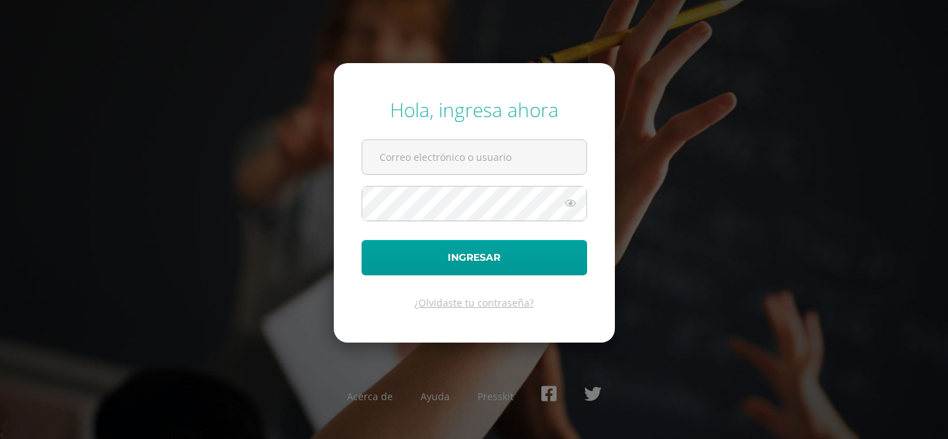
type input "[EMAIL_ADDRESS][DOMAIN_NAME]"
click at [412, 276] on form "Hola, ingresa ahora [EMAIL_ADDRESS][DOMAIN_NAME] Ingresar ¿Olvidaste tu contras…" at bounding box center [474, 202] width 281 height 279
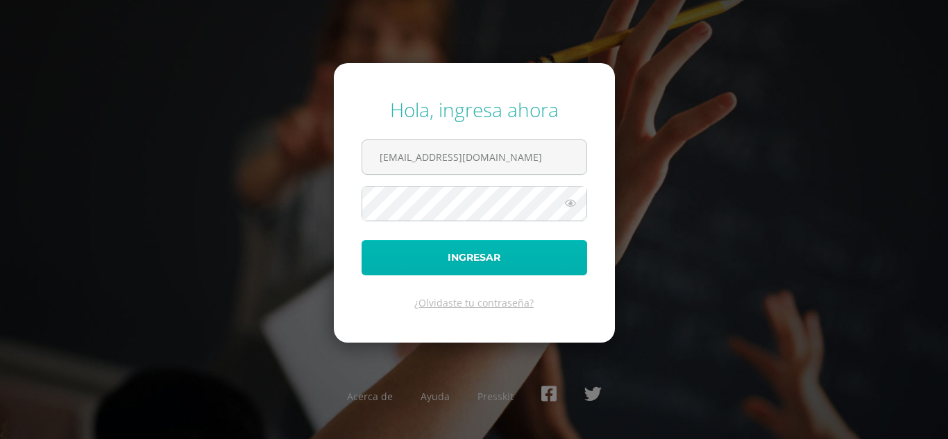
click at [412, 257] on button "Ingresar" at bounding box center [475, 257] width 226 height 35
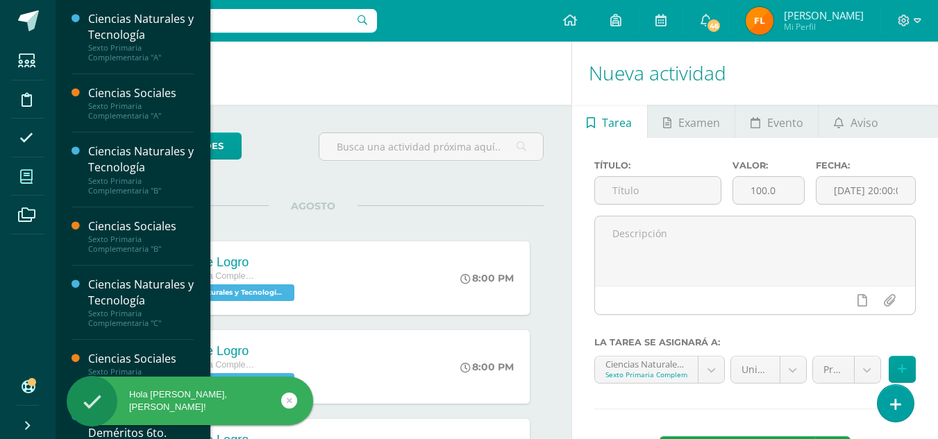
click at [23, 179] on icon at bounding box center [26, 177] width 12 height 14
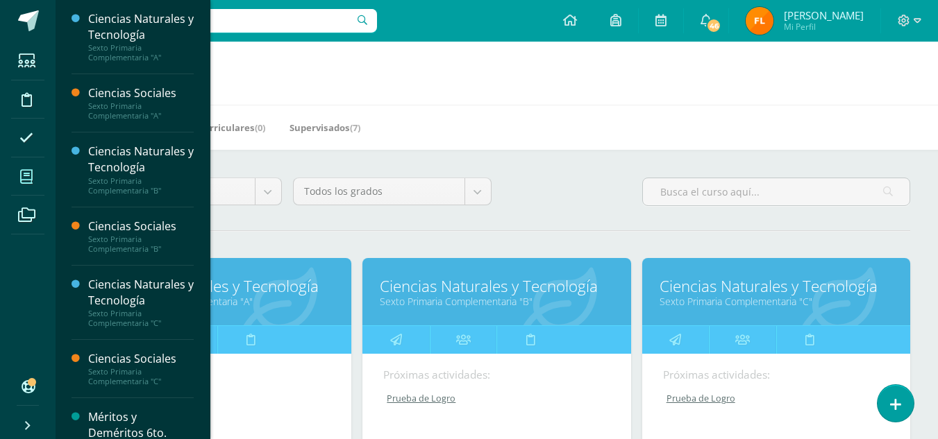
click at [406, 279] on link "Ciencias Naturales y Tecnología" at bounding box center [496, 287] width 233 height 22
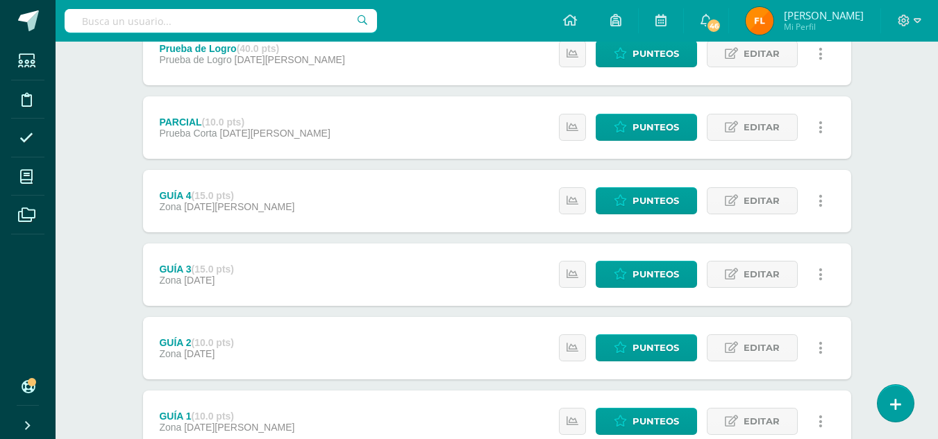
scroll to position [278, 0]
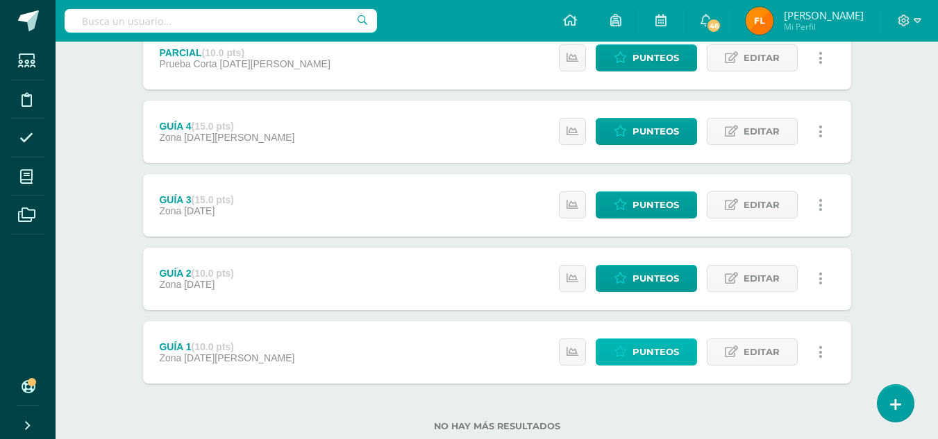
click at [658, 350] on span "Punteos" at bounding box center [655, 352] width 47 height 26
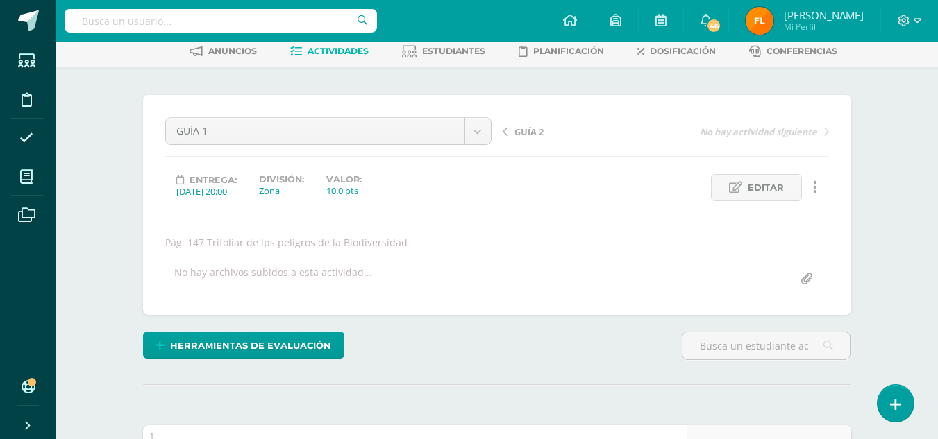
scroll to position [417, 0]
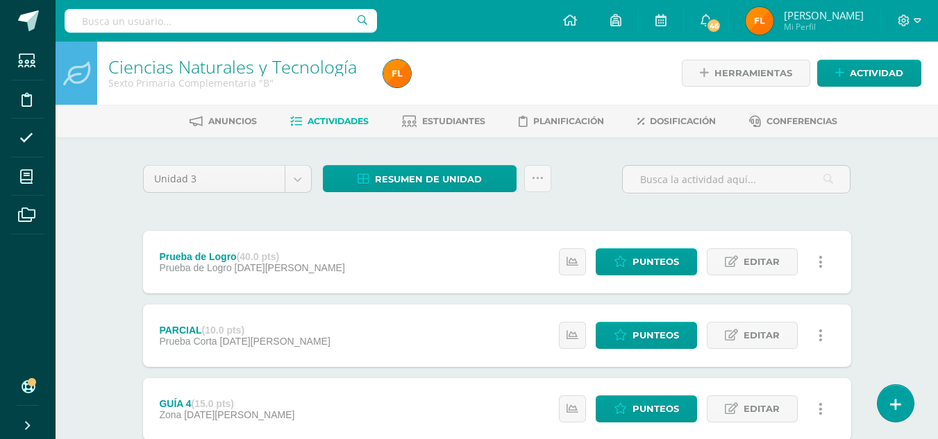
scroll to position [208, 0]
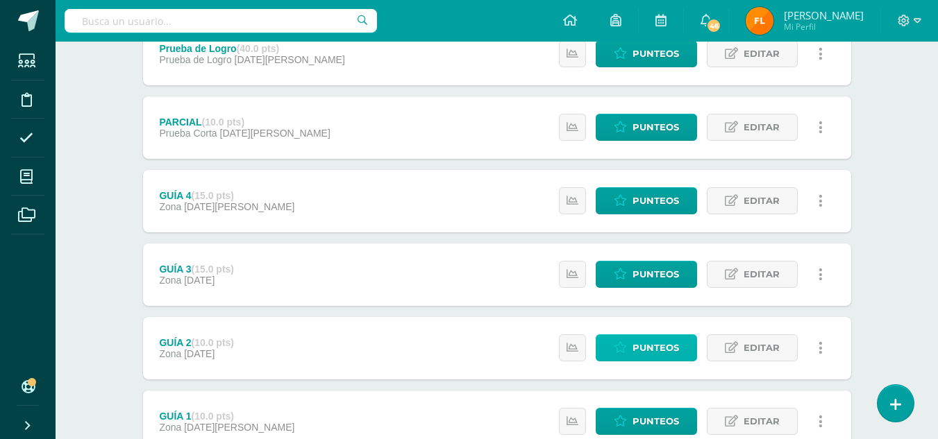
click at [642, 347] on span "Punteos" at bounding box center [655, 348] width 47 height 26
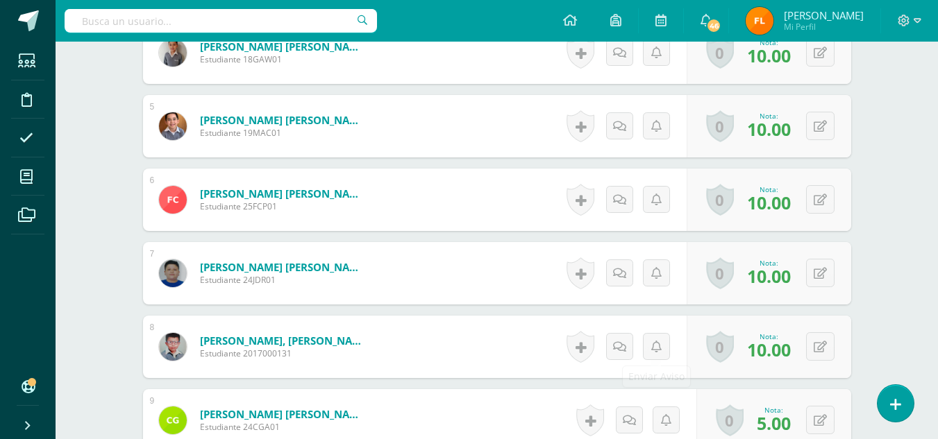
scroll to position [834, 0]
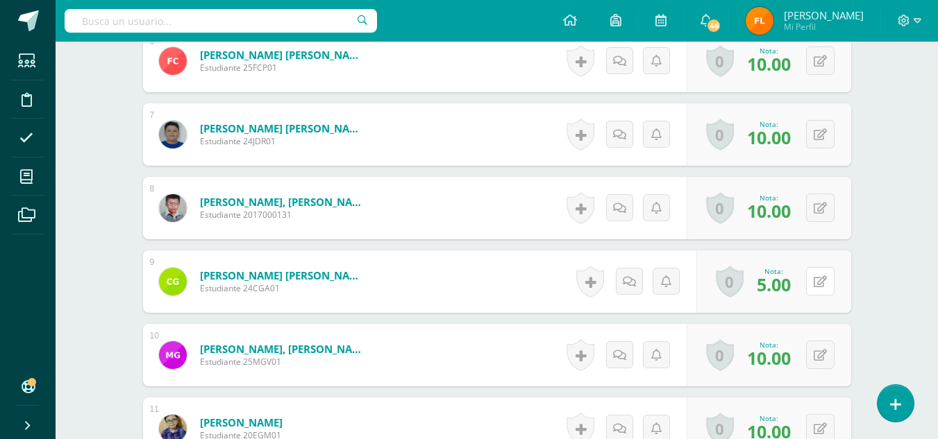
click at [811, 288] on div "0 Logros Logros obtenidos Aún no hay logros agregados Nota: 5.00" at bounding box center [773, 282] width 155 height 62
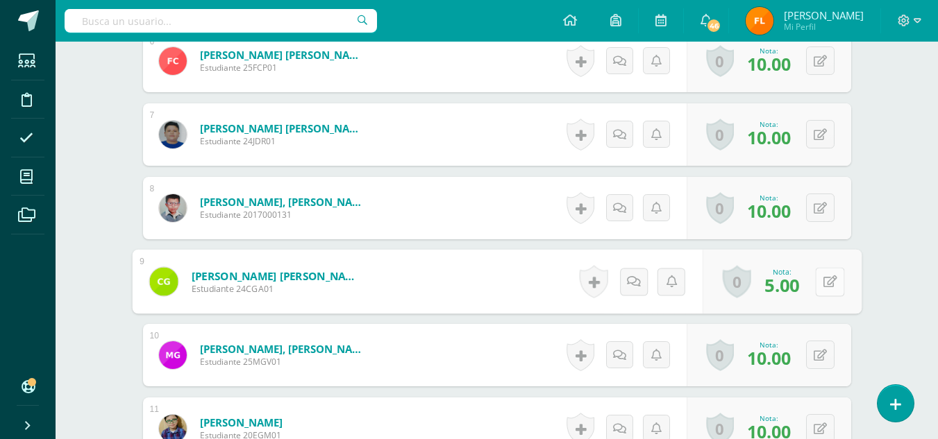
click at [827, 287] on icon at bounding box center [829, 282] width 14 height 12
click at [750, 287] on input "5.00" at bounding box center [735, 286] width 56 height 28
type input "5"
type input "0"
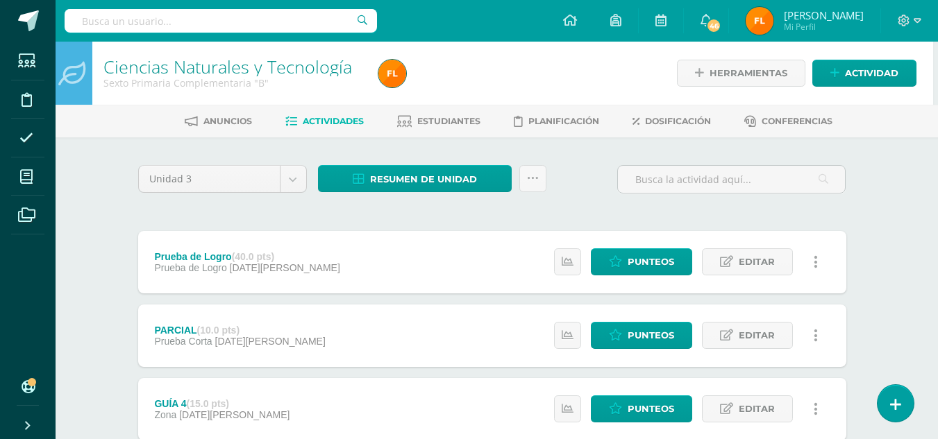
scroll to position [208, 5]
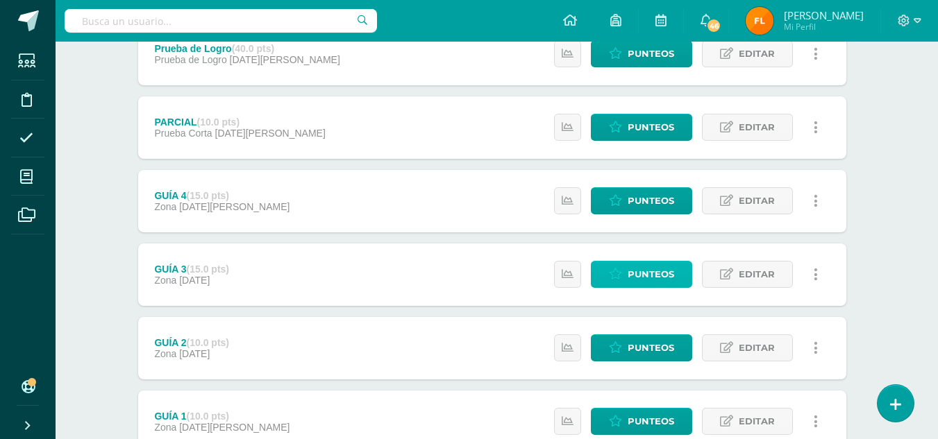
click at [633, 280] on span "Punteos" at bounding box center [650, 275] width 47 height 26
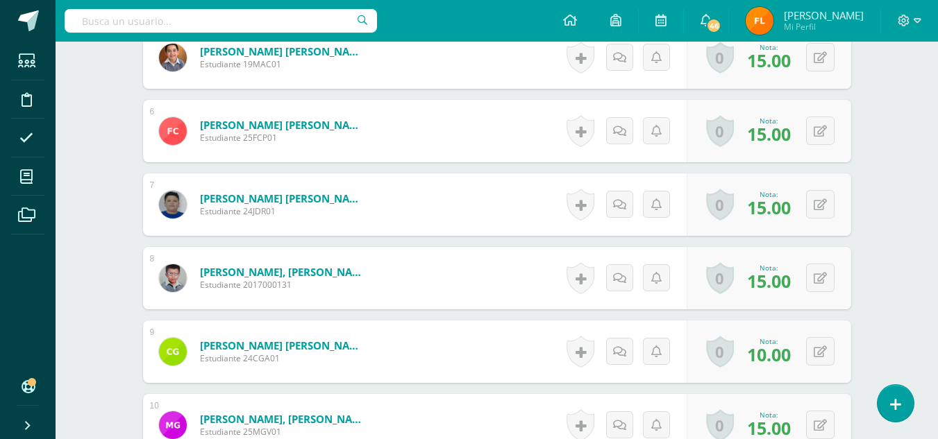
scroll to position [833, 0]
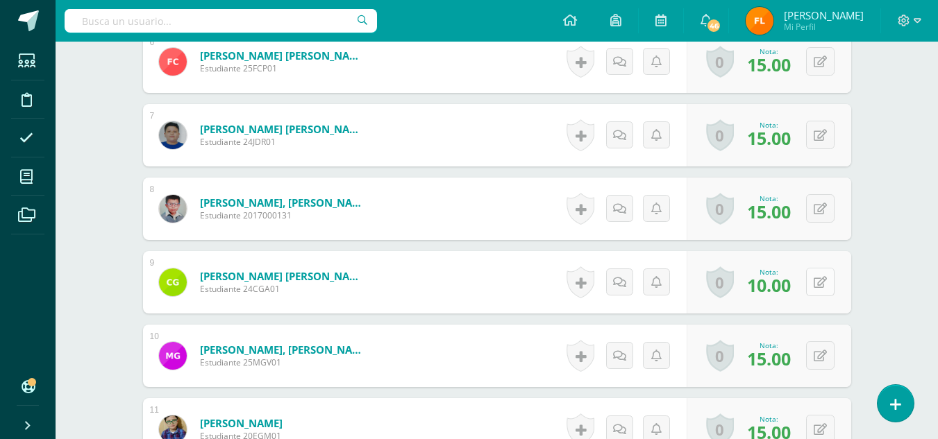
click at [817, 278] on button at bounding box center [820, 282] width 28 height 28
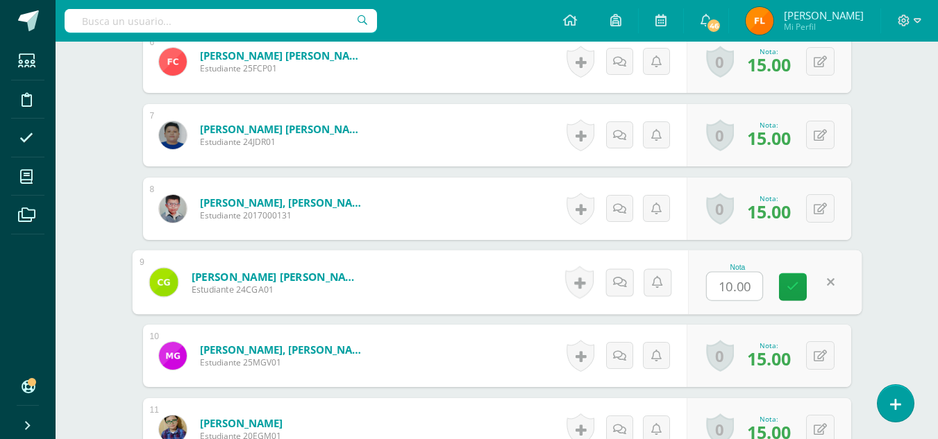
click at [757, 289] on input "10.00" at bounding box center [735, 287] width 56 height 28
type input "1"
type input "9"
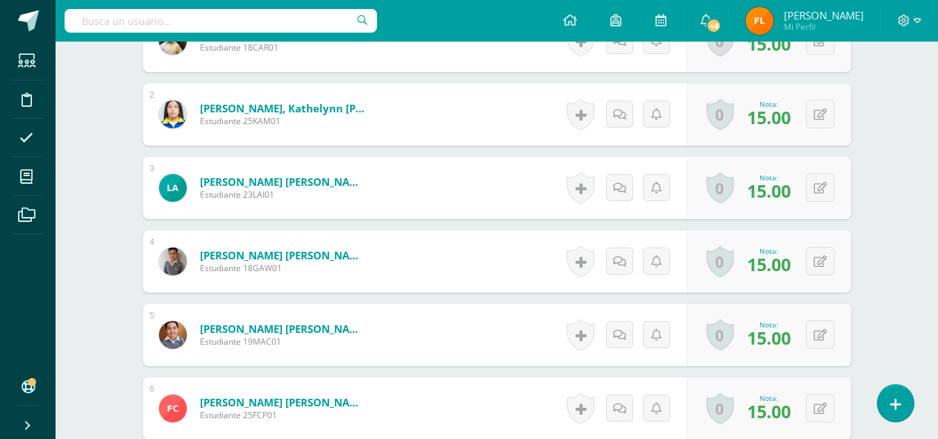
scroll to position [0, 0]
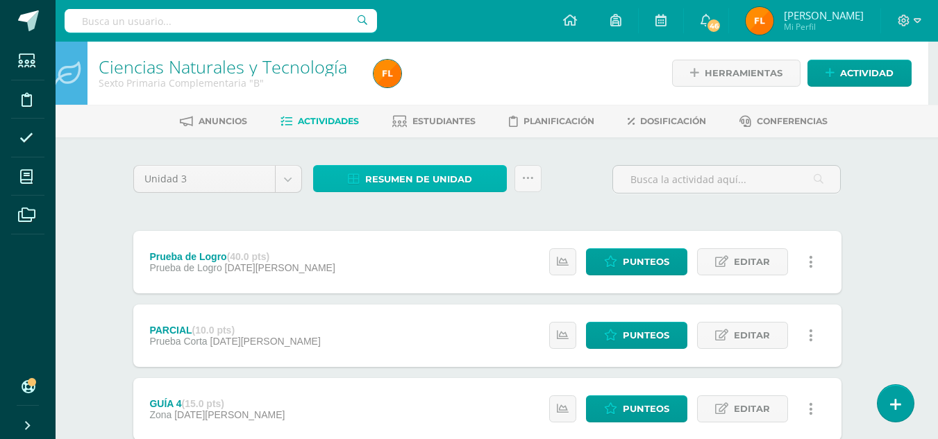
click at [438, 182] on span "Resumen de unidad" at bounding box center [418, 180] width 107 height 26
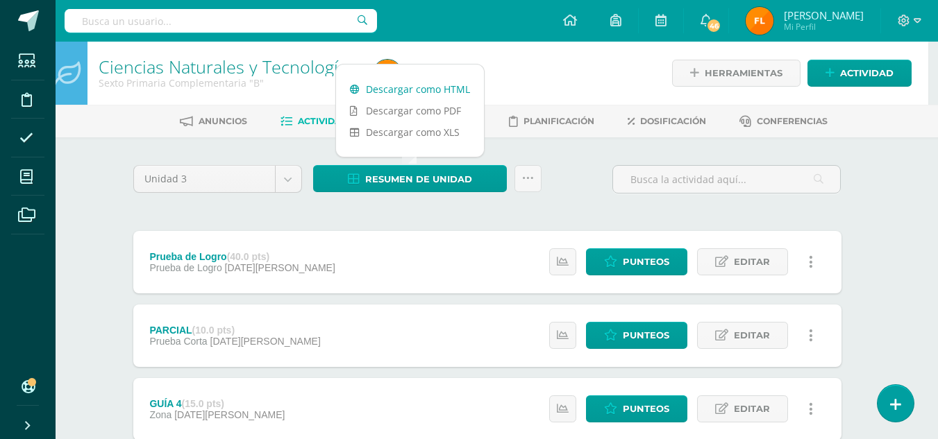
click at [429, 87] on link "Descargar como HTML" at bounding box center [410, 89] width 148 height 22
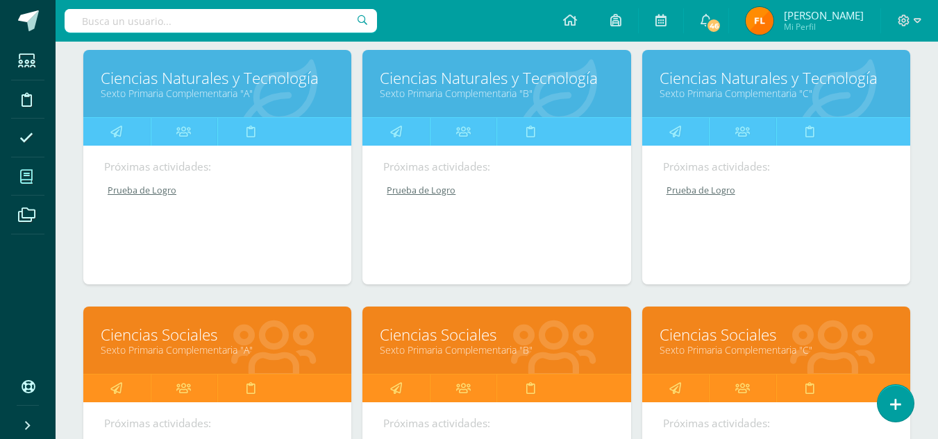
scroll to position [278, 0]
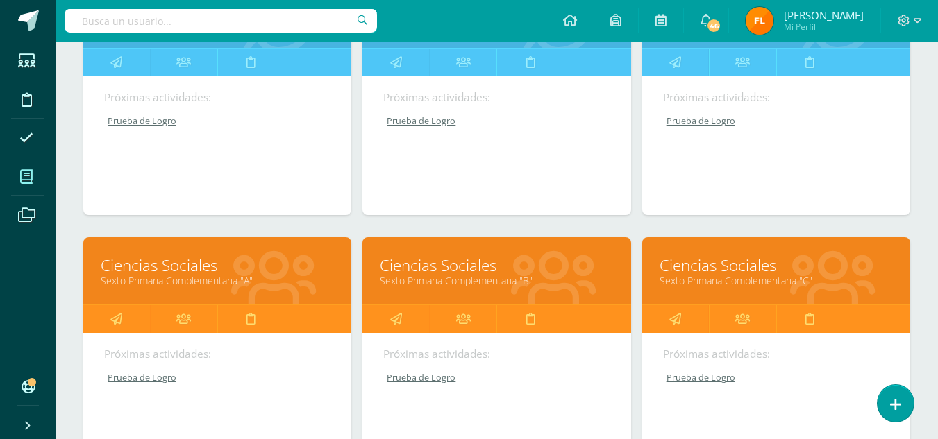
click at [448, 269] on link "Ciencias Sociales" at bounding box center [496, 266] width 233 height 22
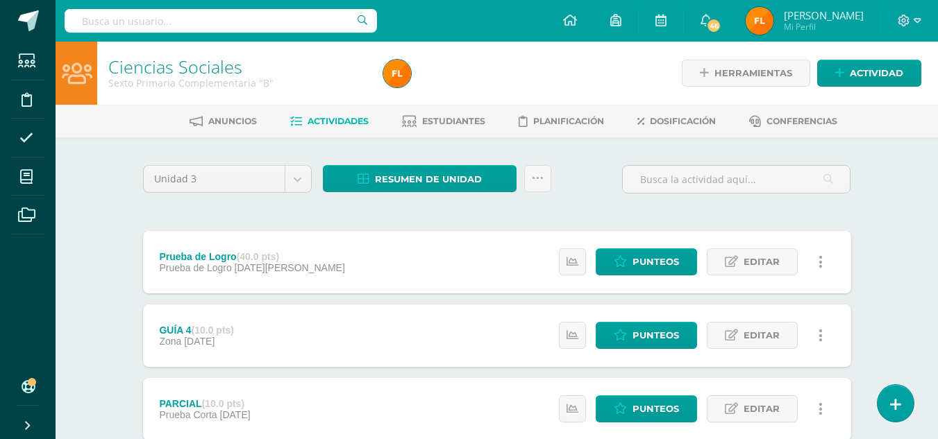
scroll to position [278, 0]
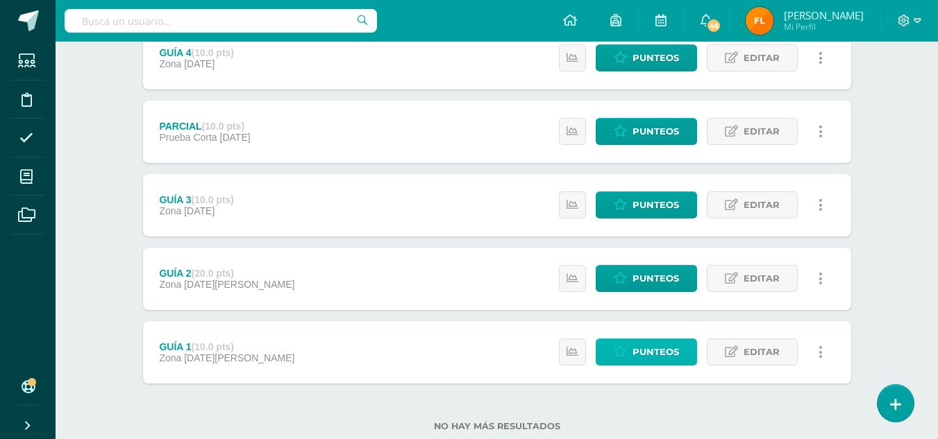
click at [627, 360] on link "Punteos" at bounding box center [646, 352] width 101 height 27
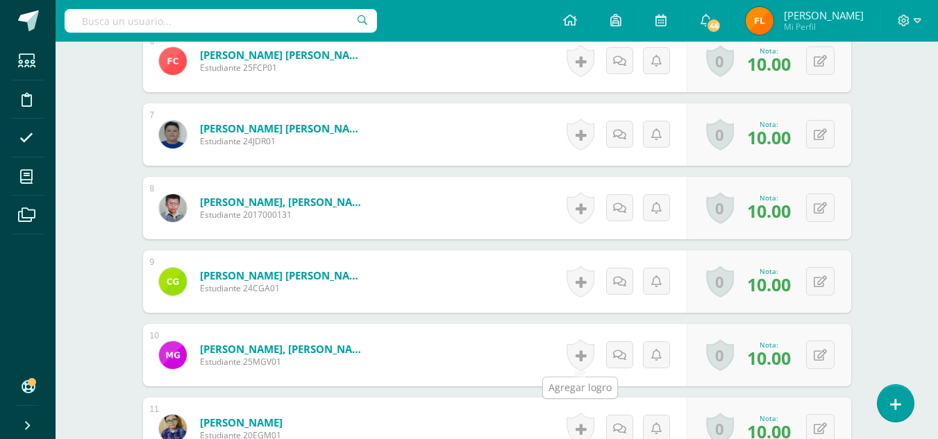
scroll to position [764, 0]
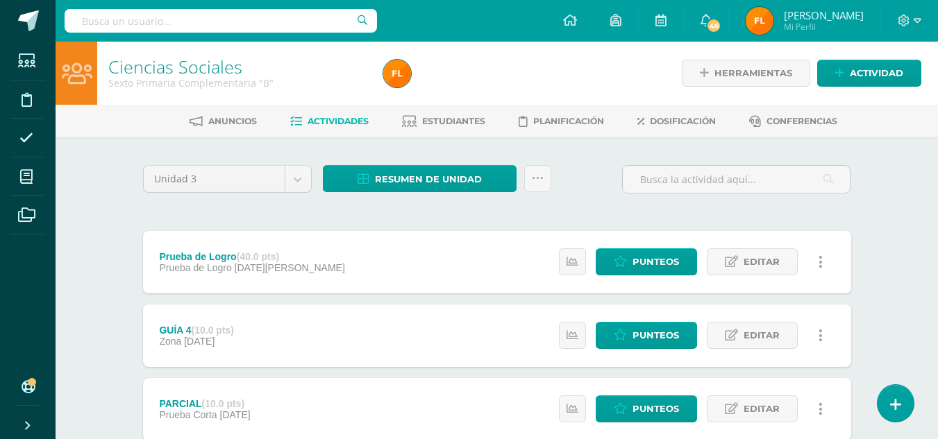
scroll to position [278, 0]
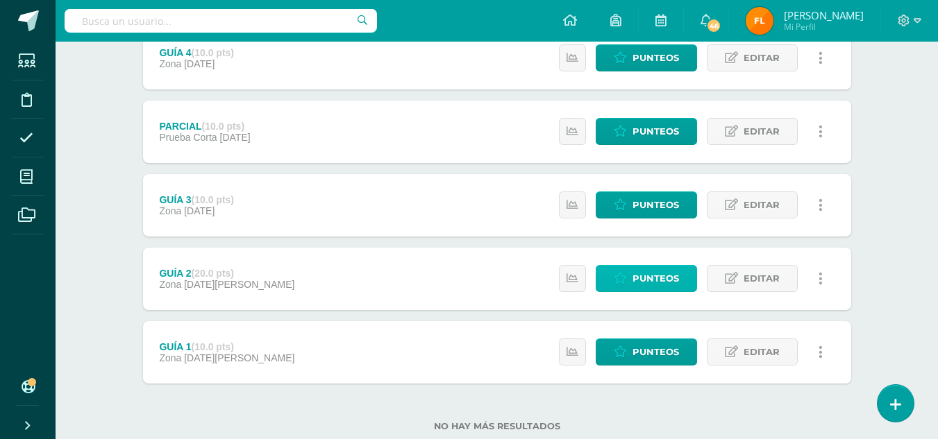
click at [683, 277] on link "Punteos" at bounding box center [646, 278] width 101 height 27
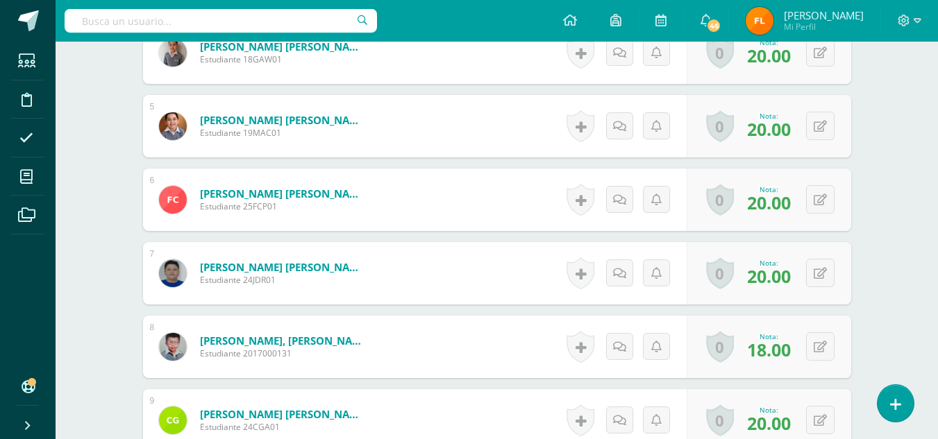
scroll to position [764, 0]
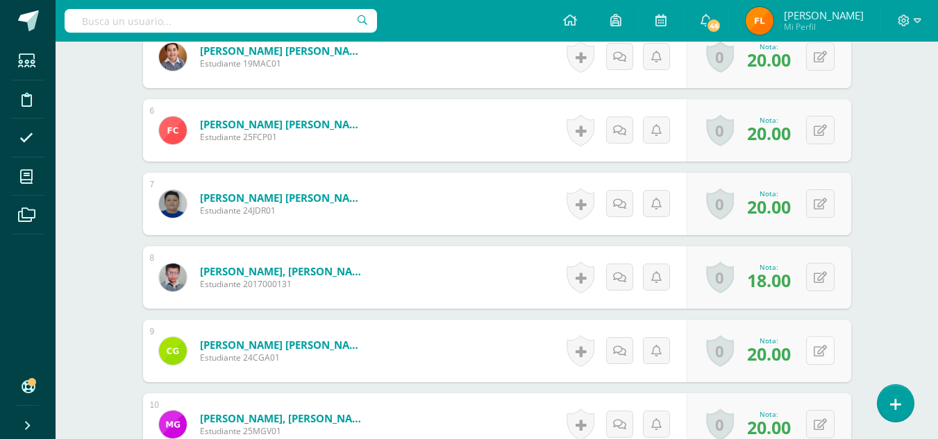
click at [826, 353] on button at bounding box center [820, 351] width 28 height 28
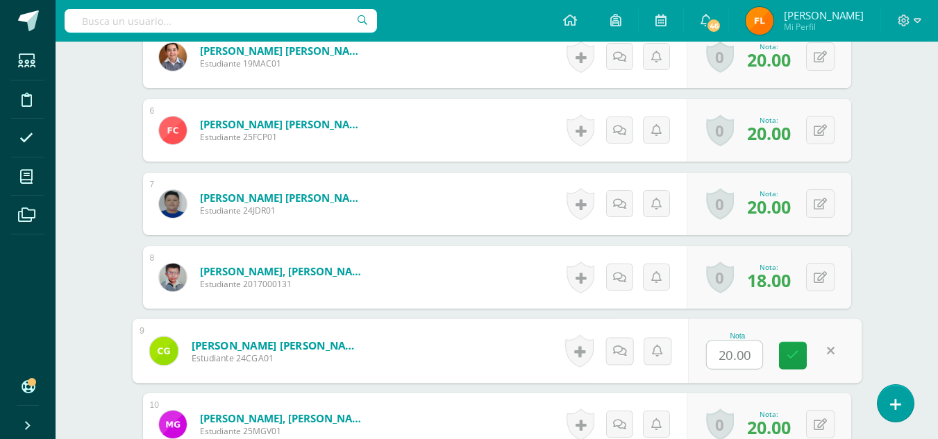
click at [750, 359] on input "20.00" at bounding box center [735, 355] width 56 height 28
type input "2"
type input "10"
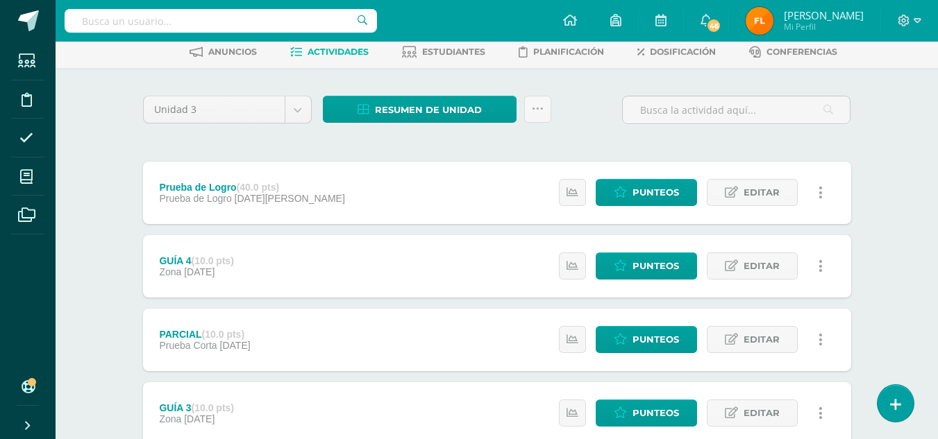
scroll to position [139, 0]
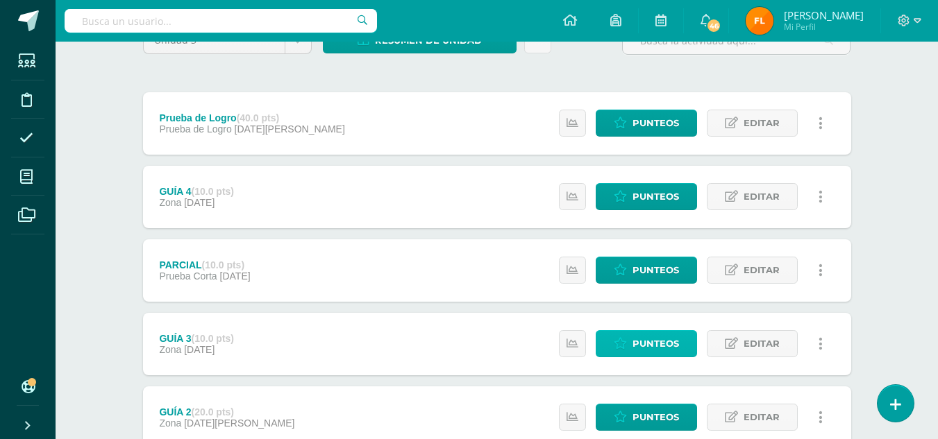
click at [628, 345] on link "Punteos" at bounding box center [646, 343] width 101 height 27
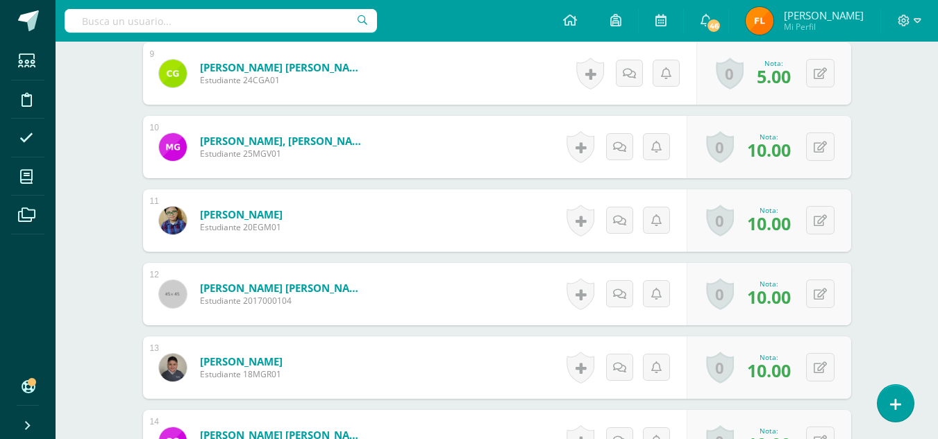
scroll to position [903, 0]
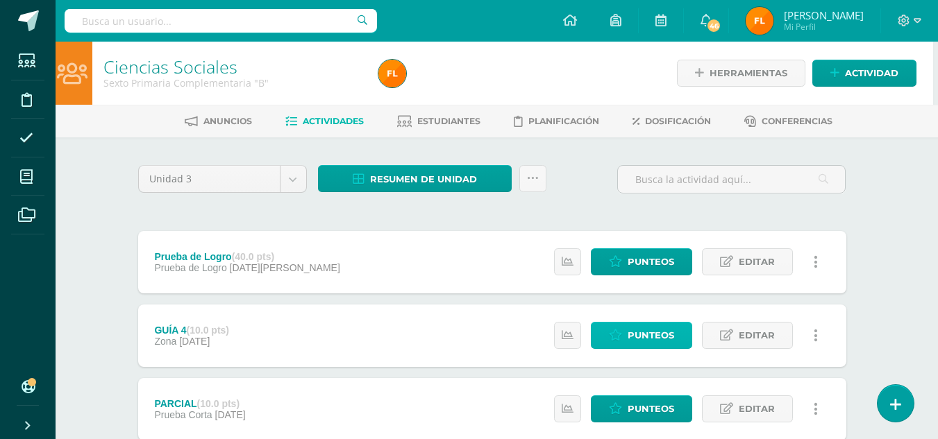
click at [632, 340] on span "Punteos" at bounding box center [650, 336] width 47 height 26
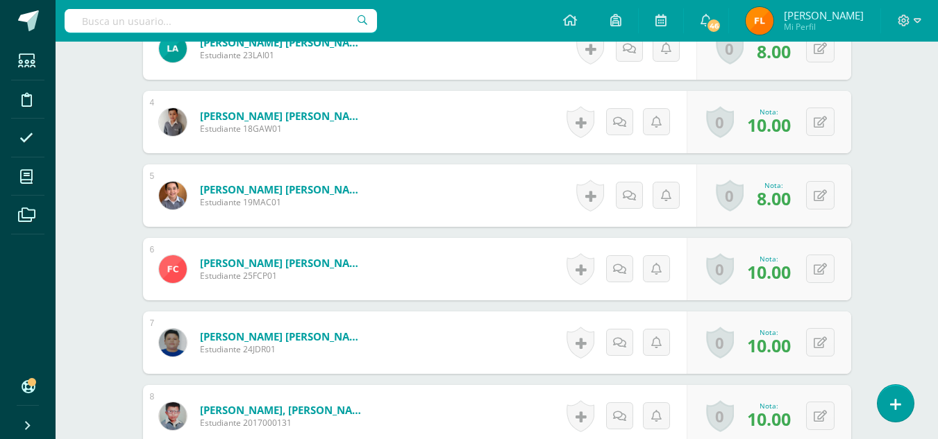
scroll to position [834, 0]
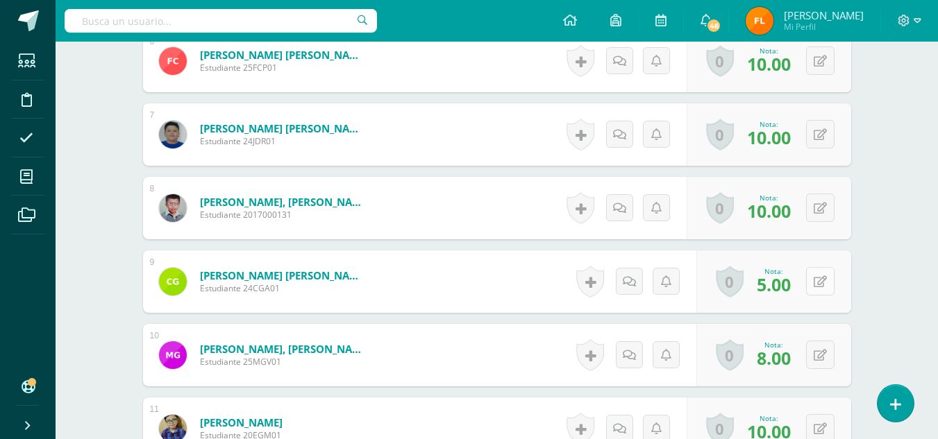
click at [820, 279] on icon at bounding box center [819, 282] width 13 height 12
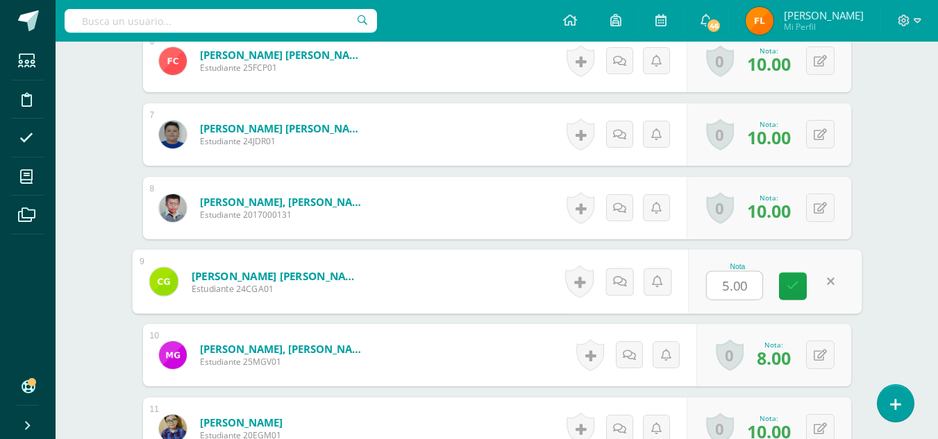
click at [750, 295] on input "5.00" at bounding box center [735, 286] width 56 height 28
type input "5"
type input "3"
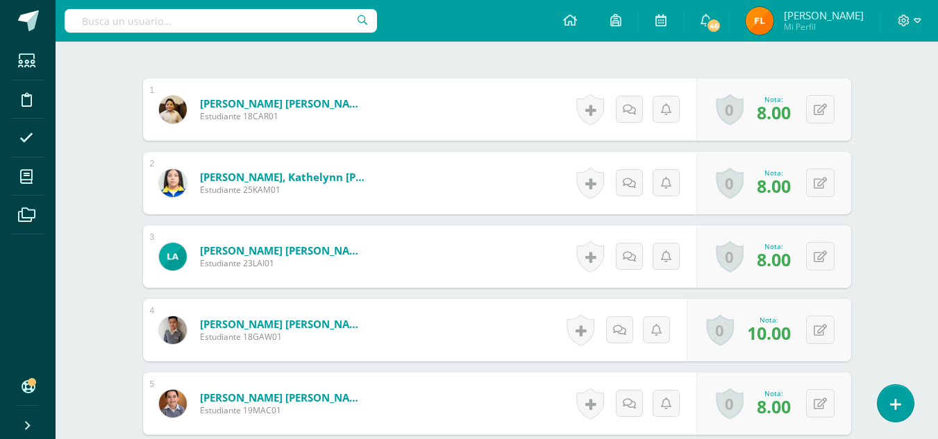
scroll to position [140, 0]
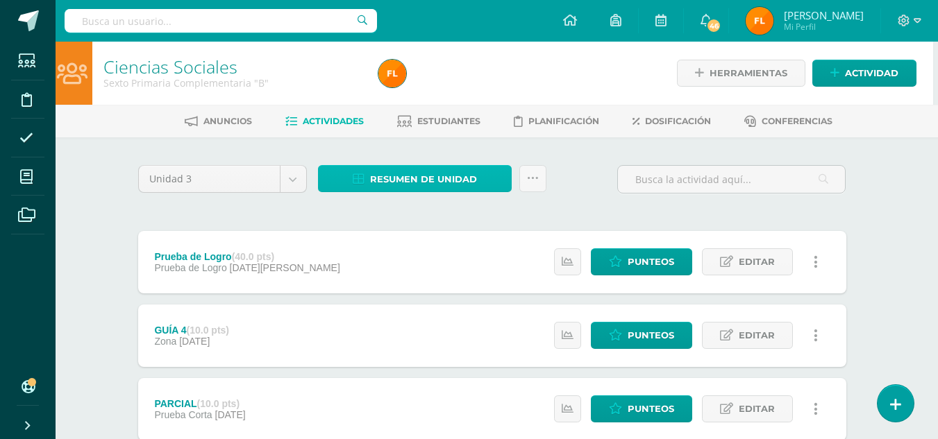
click at [409, 178] on span "Resumen de unidad" at bounding box center [423, 180] width 107 height 26
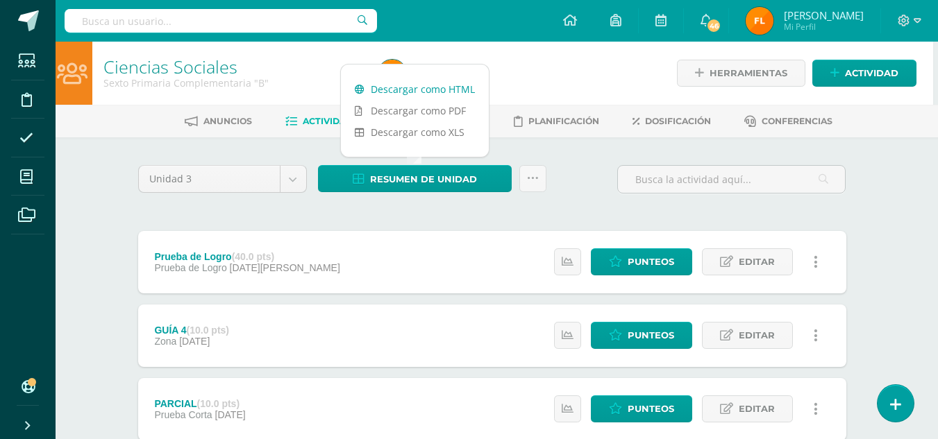
click at [439, 92] on link "Descargar como HTML" at bounding box center [415, 89] width 148 height 22
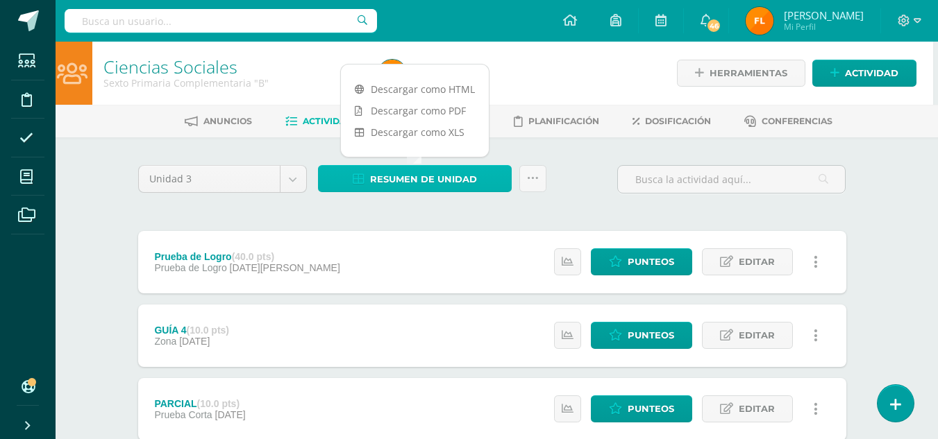
click at [415, 174] on span "Resumen de unidad" at bounding box center [423, 180] width 107 height 26
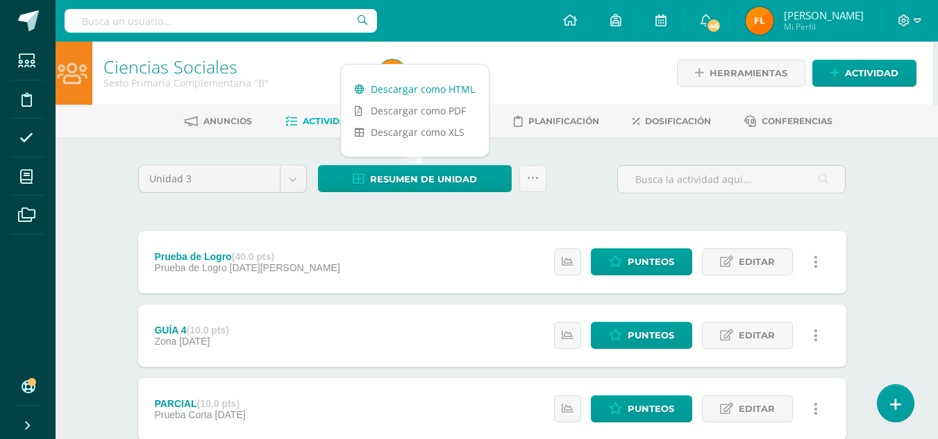
click at [417, 94] on link "Descargar como HTML" at bounding box center [415, 89] width 148 height 22
click at [429, 92] on link "Descargar como HTML" at bounding box center [415, 89] width 148 height 22
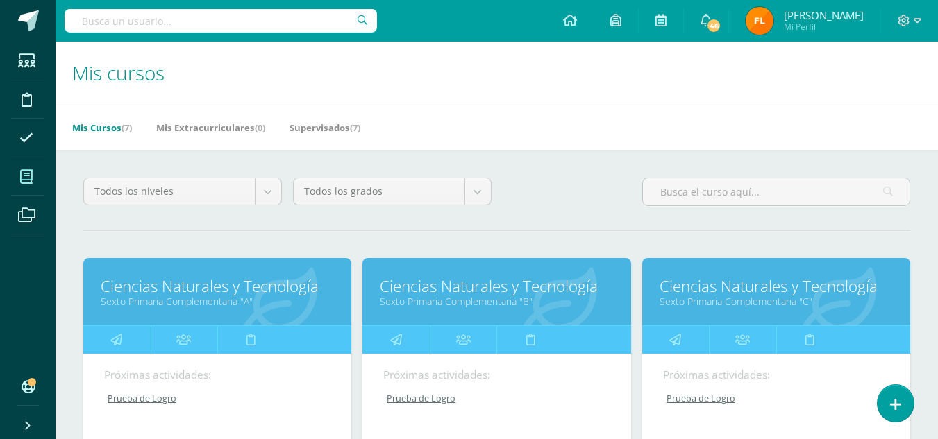
click at [469, 289] on link "Ciencias Naturales y Tecnología" at bounding box center [496, 287] width 233 height 22
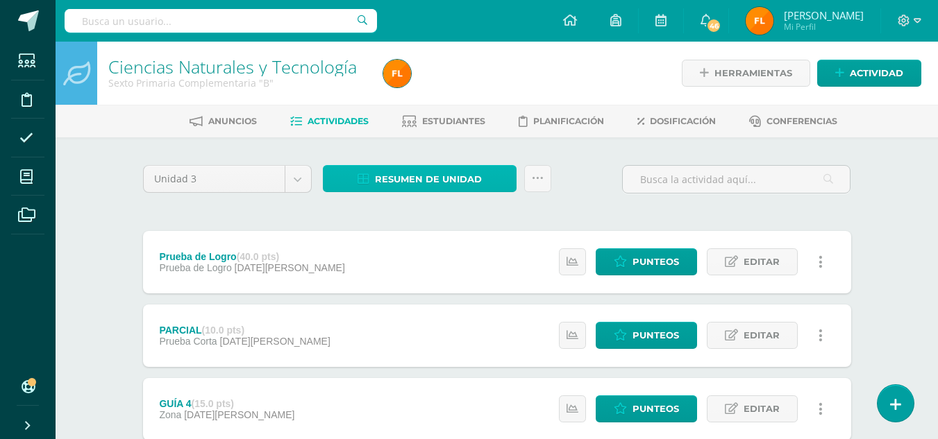
click at [462, 187] on span "Resumen de unidad" at bounding box center [428, 180] width 107 height 26
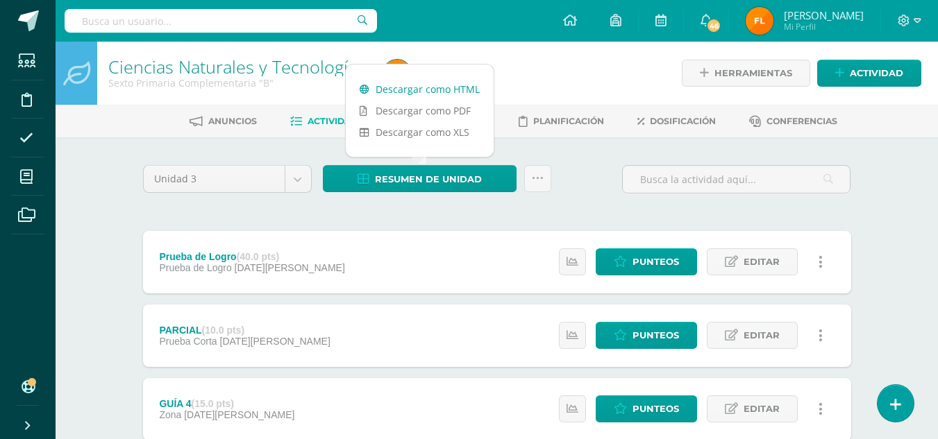
click at [447, 87] on link "Descargar como HTML" at bounding box center [420, 89] width 148 height 22
click at [917, 20] on icon at bounding box center [917, 21] width 8 height 12
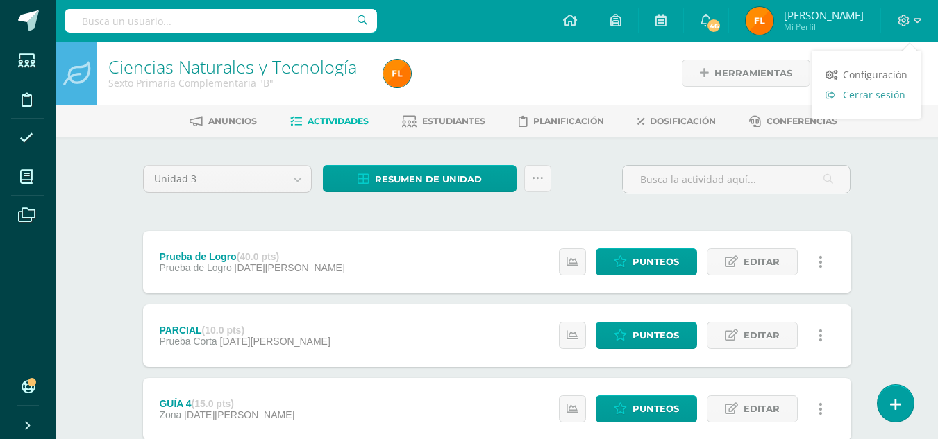
click at [877, 97] on span "Cerrar sesión" at bounding box center [874, 94] width 62 height 13
